Goal: Information Seeking & Learning: Learn about a topic

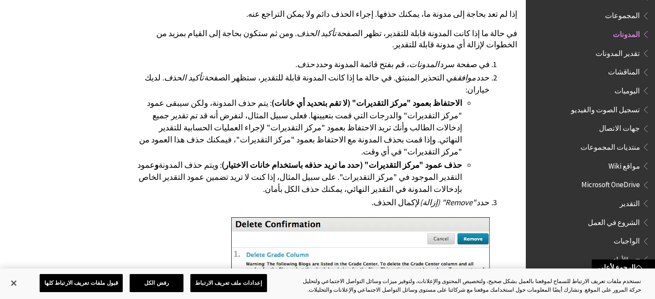
scroll to position [3040, 0]
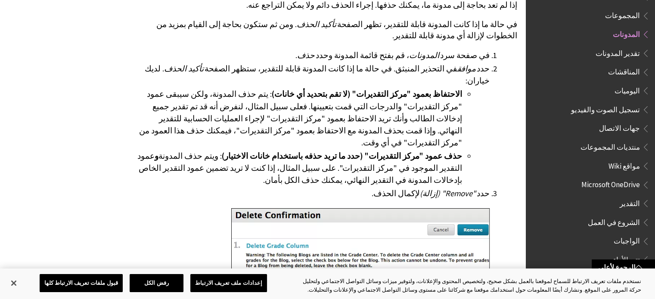
click at [635, 84] on span "اليوميات" at bounding box center [627, 90] width 25 height 12
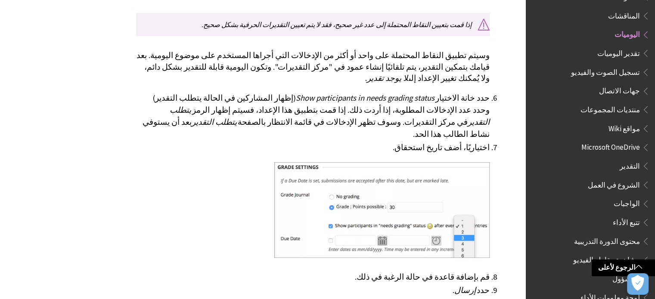
scroll to position [785, 0]
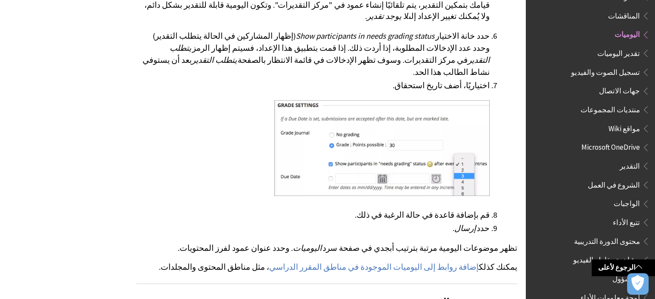
click at [616, 103] on span "منتديات المجموعات" at bounding box center [610, 109] width 59 height 12
click at [622, 84] on span "جهات الاتصال" at bounding box center [619, 90] width 41 height 12
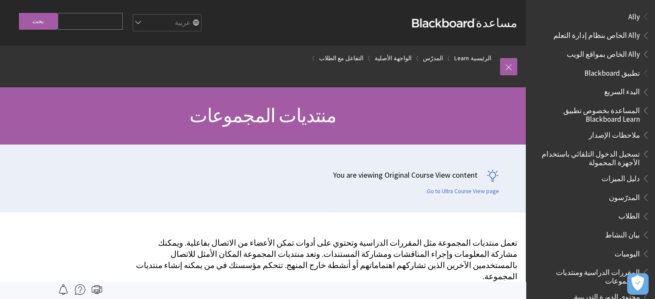
scroll to position [1192, 0]
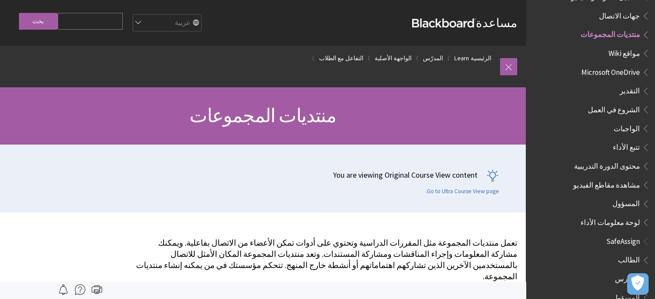
click at [631, 84] on span "التقدير" at bounding box center [630, 90] width 20 height 12
click at [624, 28] on span "منتديات المجموعات" at bounding box center [610, 34] width 59 height 12
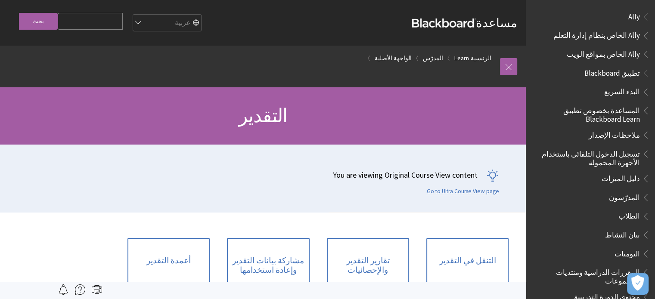
scroll to position [966, 0]
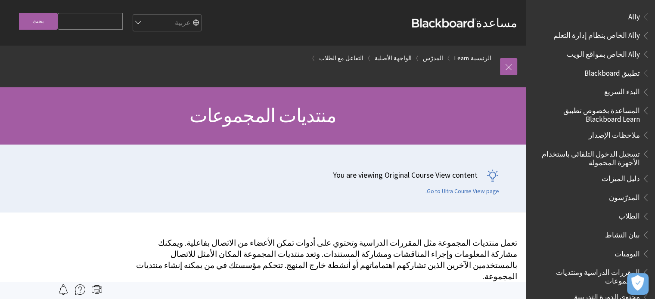
scroll to position [1192, 0]
